Goal: Task Accomplishment & Management: Complete application form

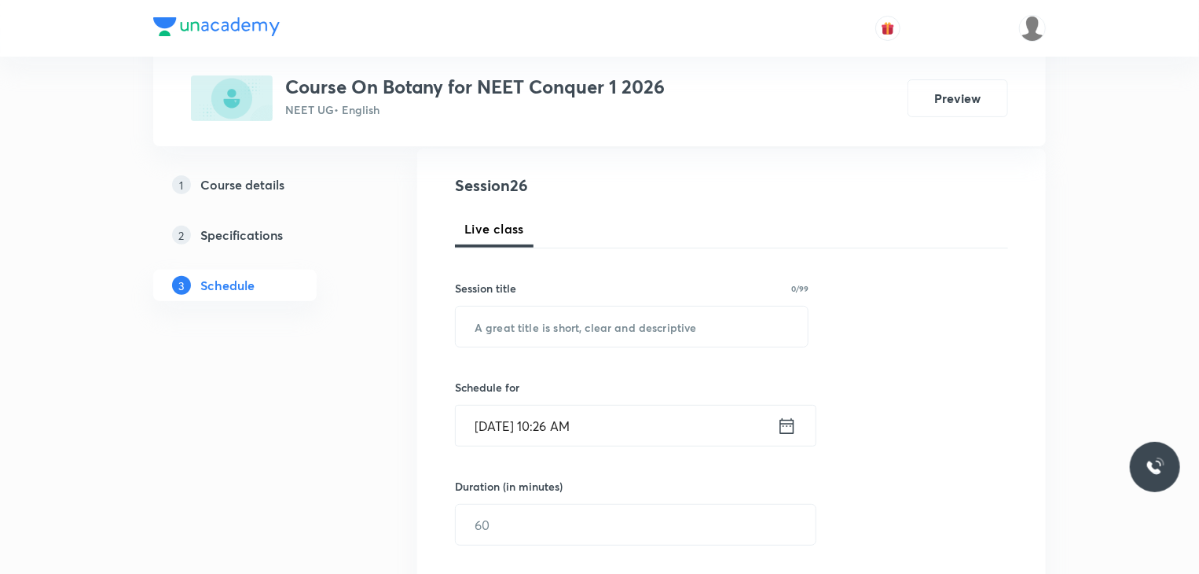
scroll to position [167, 0]
click at [548, 316] on input "text" at bounding box center [632, 326] width 352 height 40
type input "E"
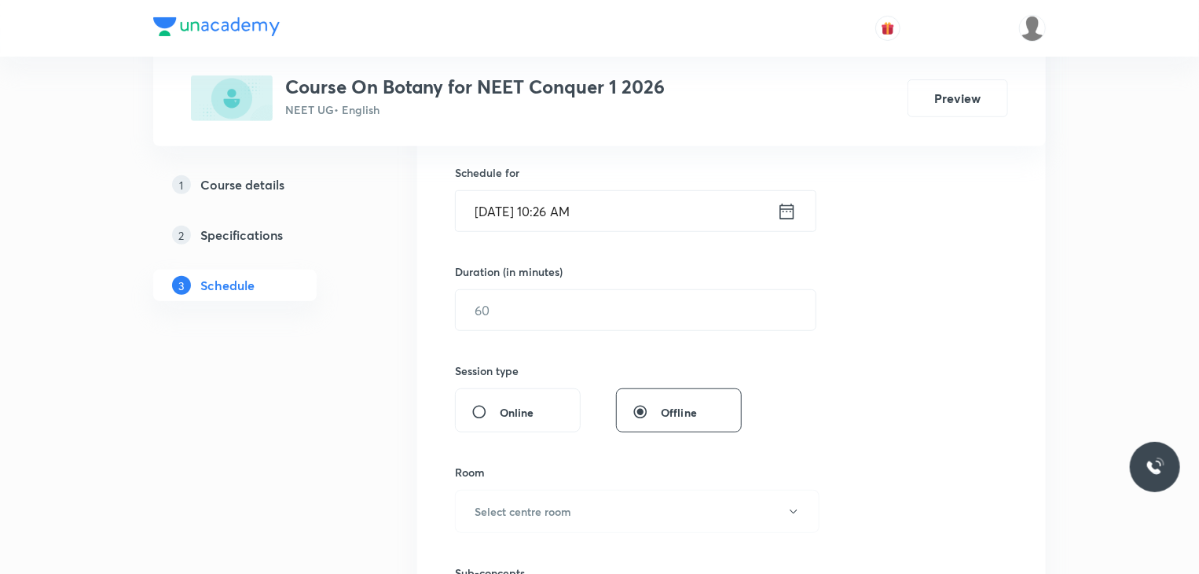
scroll to position [383, 0]
type input "Respiration in Plants"
click at [791, 205] on icon at bounding box center [787, 208] width 14 height 16
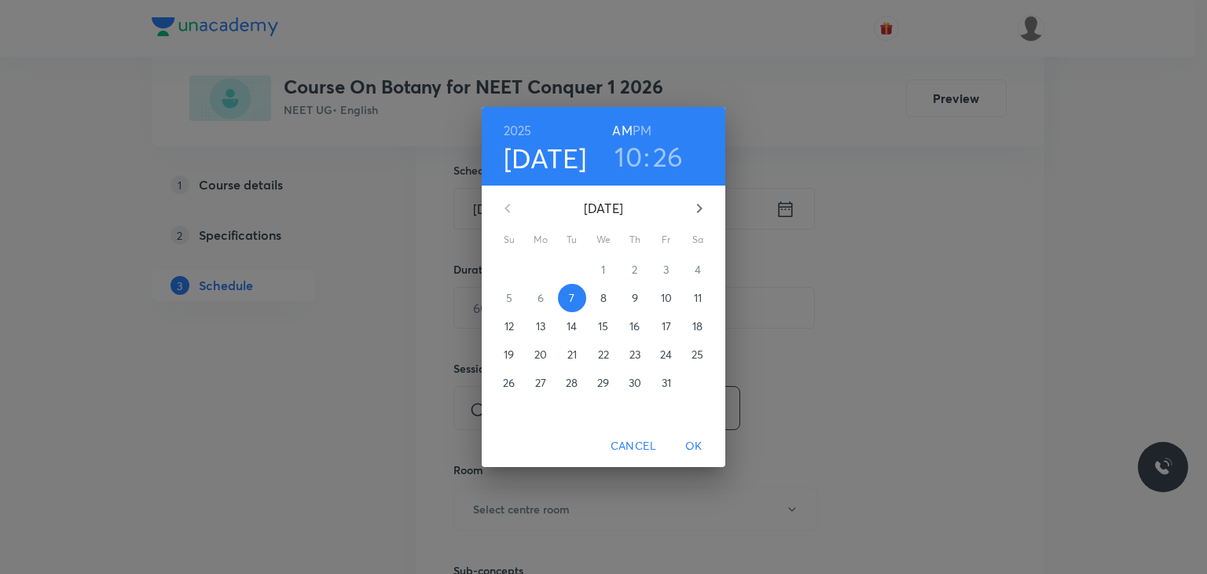
click at [666, 163] on h3 "26" at bounding box center [668, 156] width 31 height 33
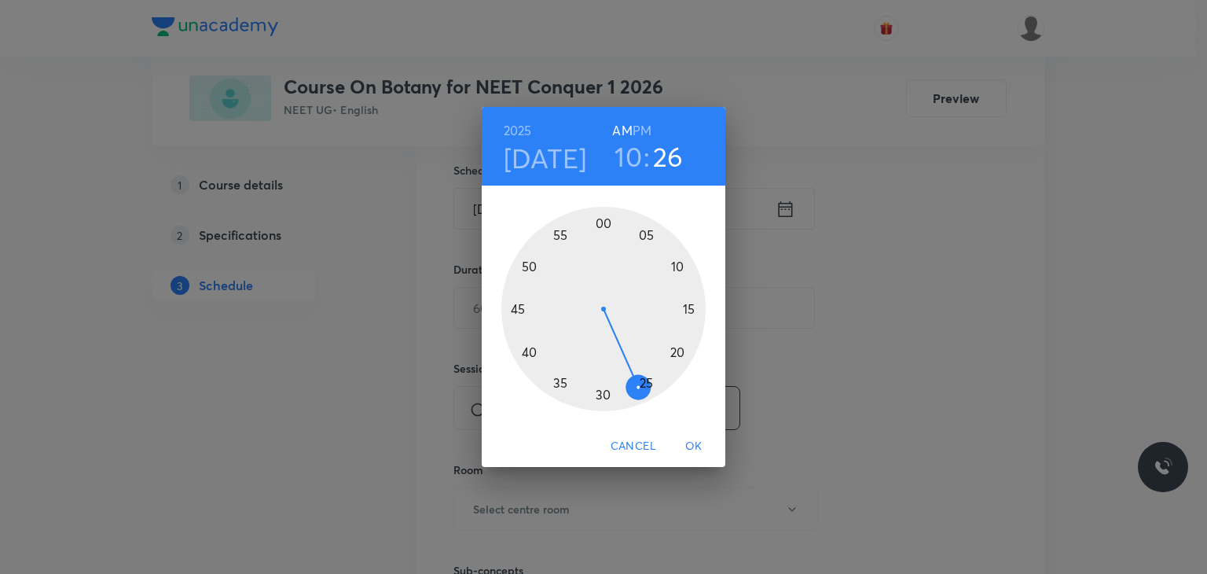
click at [563, 381] on div at bounding box center [603, 309] width 204 height 204
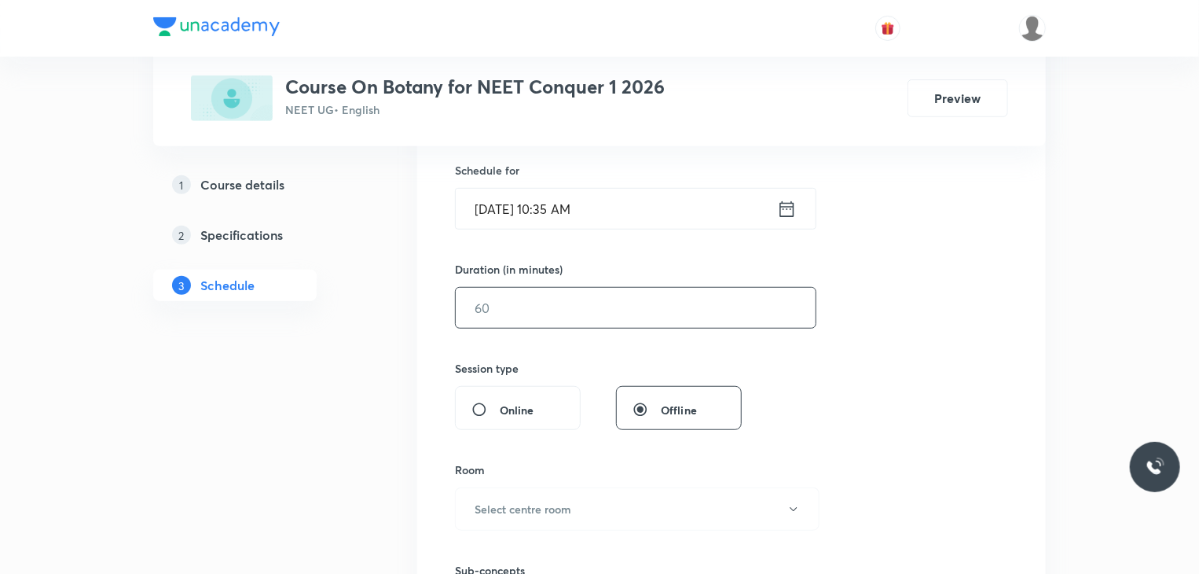
click at [499, 312] on input "text" at bounding box center [636, 308] width 360 height 40
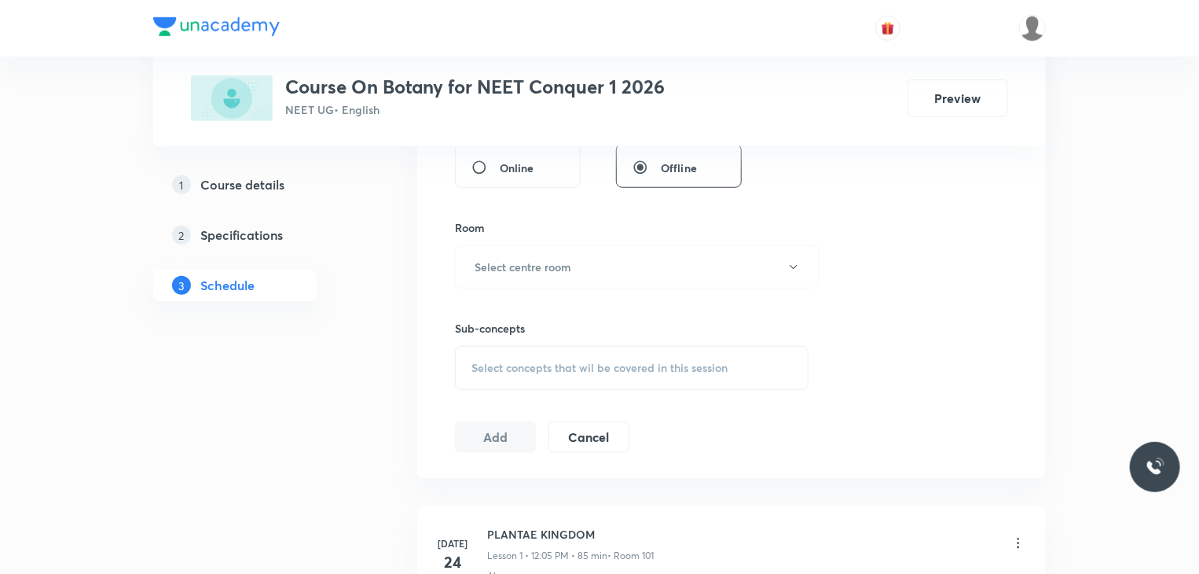
scroll to position [627, 0]
type input "85"
click at [528, 260] on h6 "Select centre room" at bounding box center [523, 264] width 97 height 17
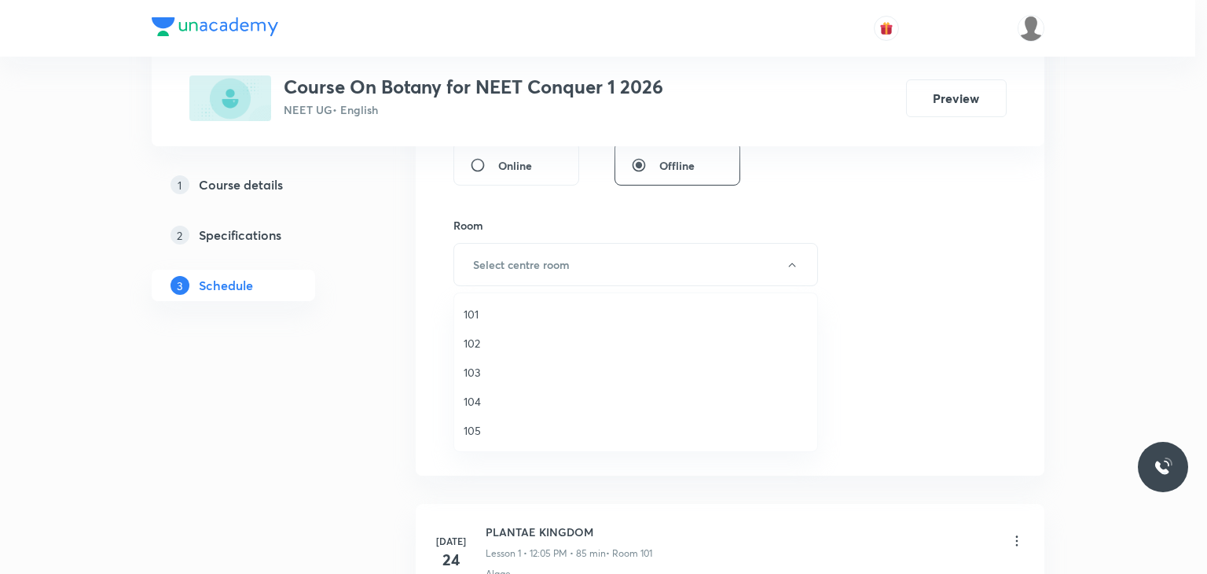
click at [482, 308] on span "101" at bounding box center [636, 314] width 344 height 17
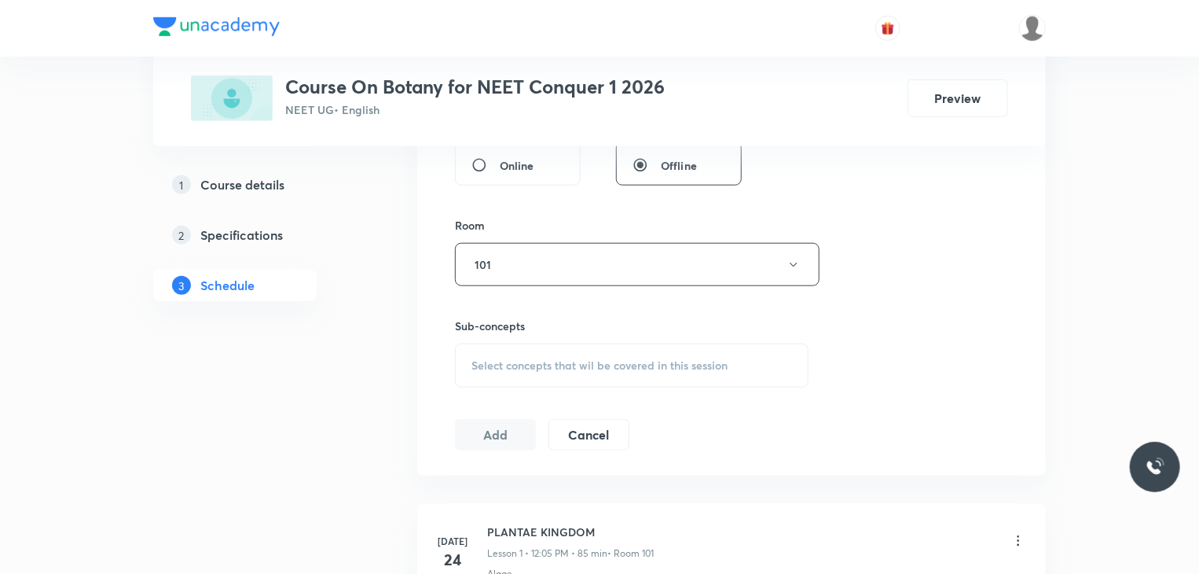
click at [526, 369] on span "Select concepts that wil be covered in this session" at bounding box center [599, 365] width 256 height 13
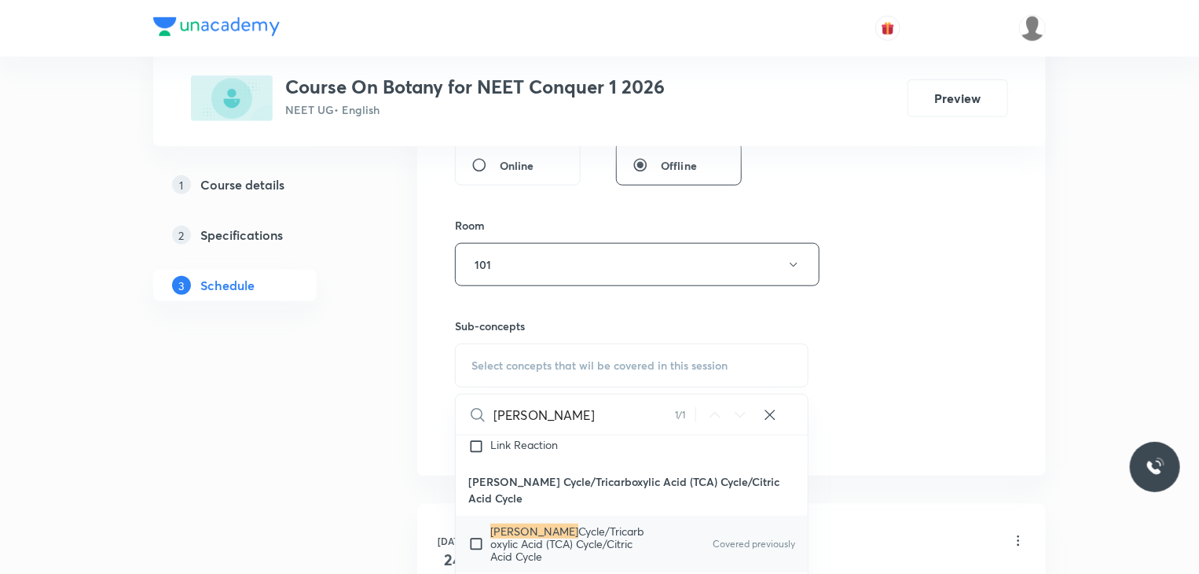
scroll to position [27646, 0]
type input "[PERSON_NAME]"
click at [476, 525] on input "checkbox" at bounding box center [479, 544] width 22 height 38
checkbox input "true"
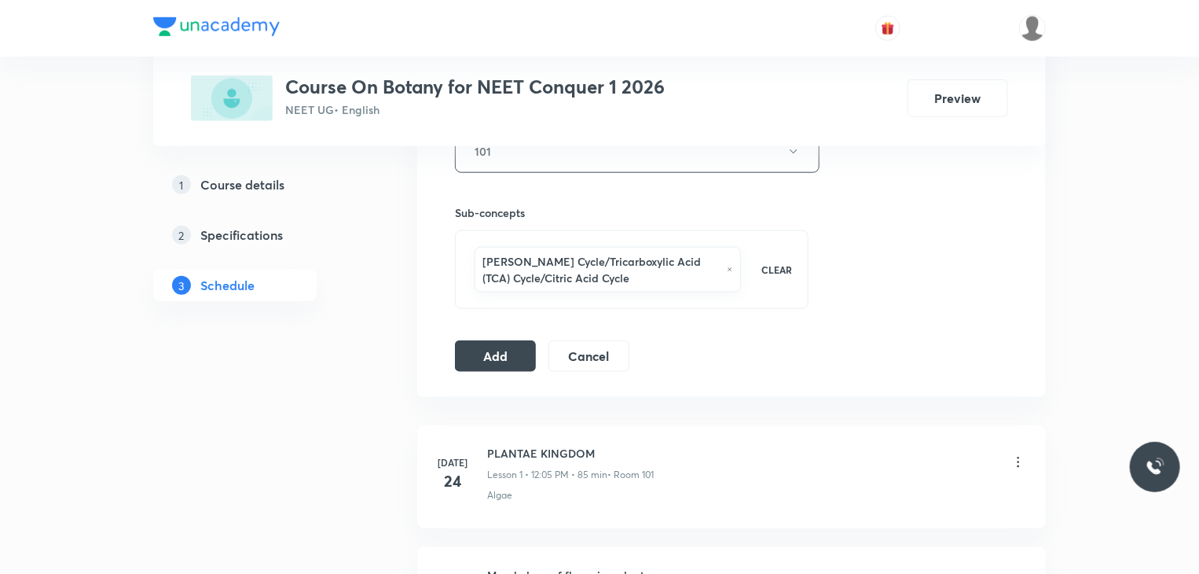
scroll to position [745, 0]
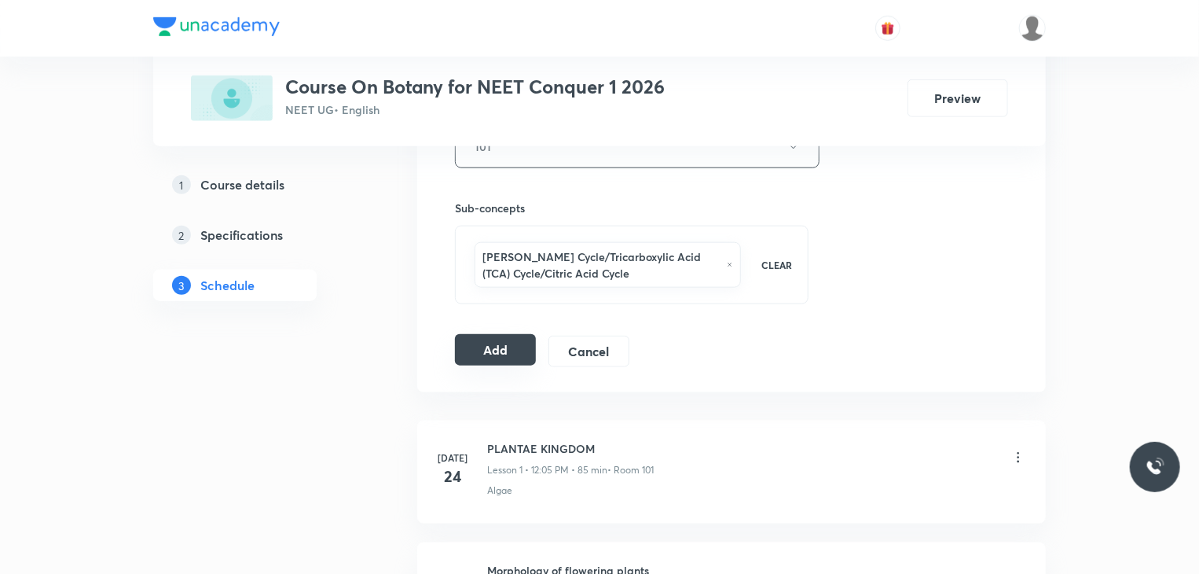
click at [489, 359] on button "Add" at bounding box center [495, 349] width 81 height 31
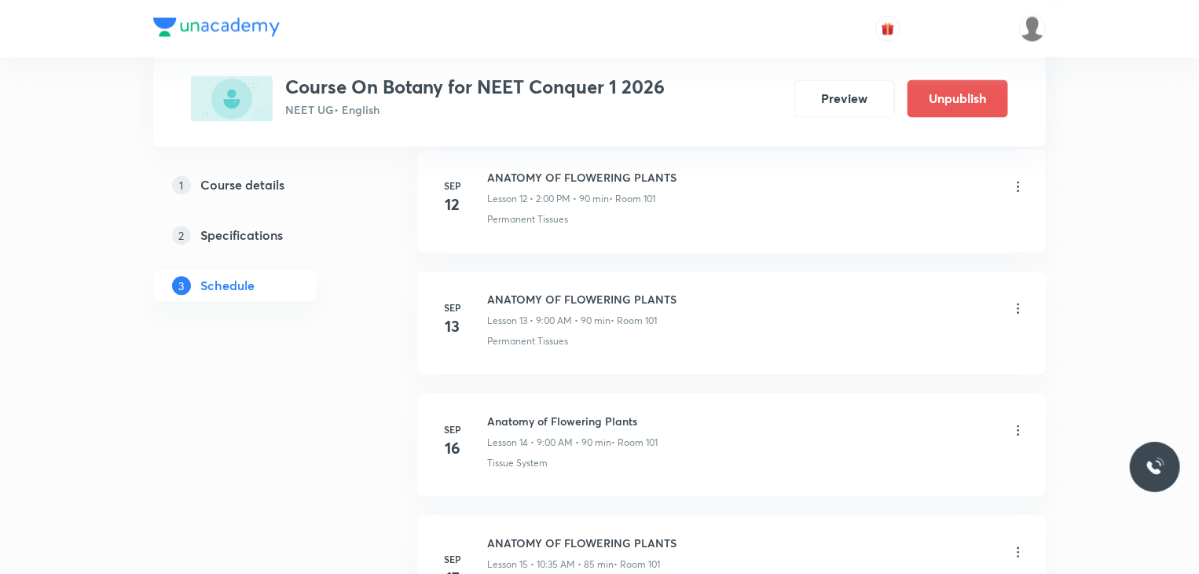
scroll to position [1600, 0]
